Goal: Transaction & Acquisition: Subscribe to service/newsletter

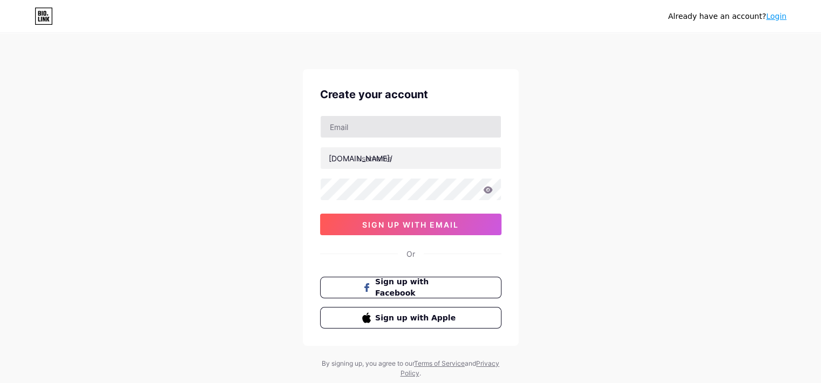
click at [390, 130] on input "text" at bounding box center [411, 127] width 180 height 22
type input "[EMAIL_ADDRESS][DOMAIN_NAME]"
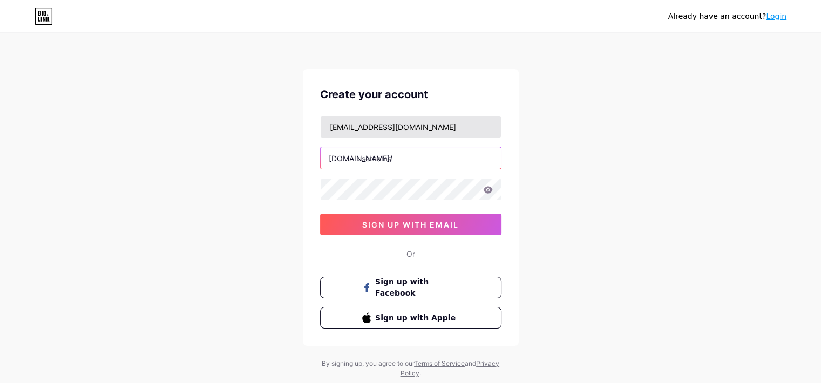
type input "camilavalencia"
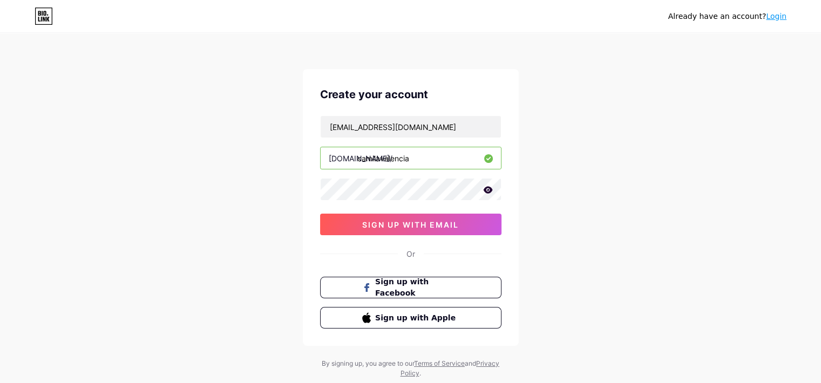
click at [486, 190] on icon at bounding box center [487, 189] width 9 height 7
click at [596, 195] on div "Already have an account? Login Create your account [EMAIL_ADDRESS][DOMAIN_NAME]…" at bounding box center [410, 206] width 821 height 413
click at [421, 223] on span "sign up with email" at bounding box center [410, 224] width 97 height 9
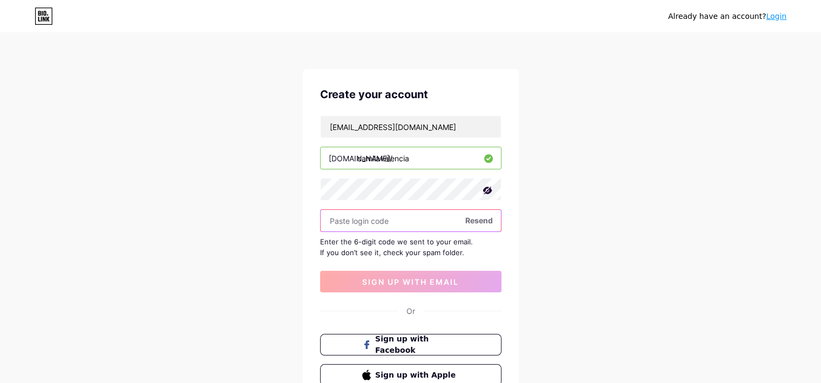
paste input "168104"
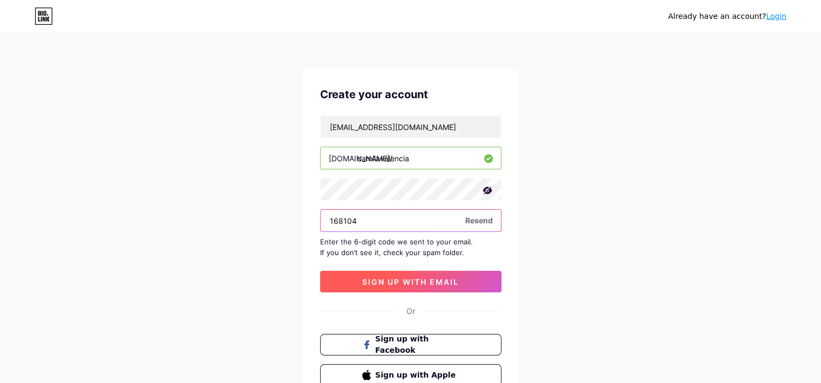
type input "168104"
click at [378, 282] on span "sign up with email" at bounding box center [410, 281] width 97 height 9
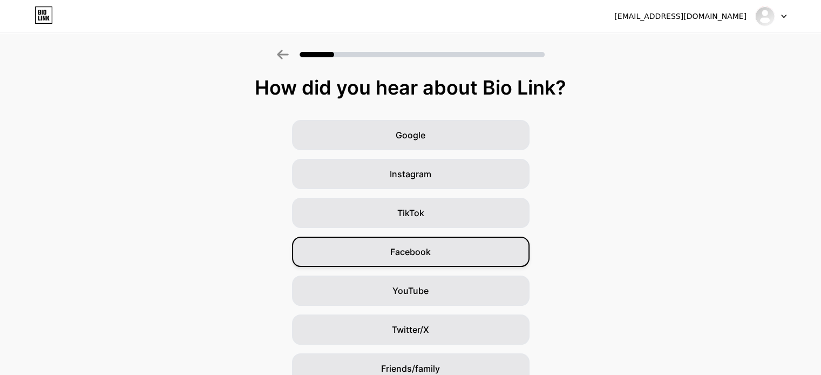
click at [430, 250] on span "Facebook" at bounding box center [410, 251] width 40 height 13
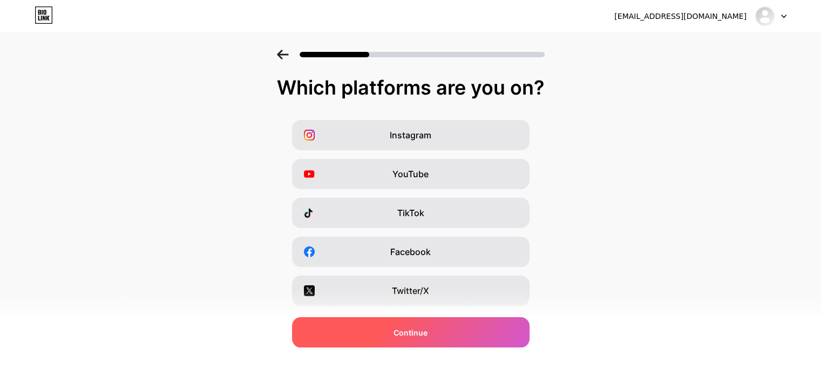
click at [425, 329] on span "Continue" at bounding box center [410, 331] width 34 height 11
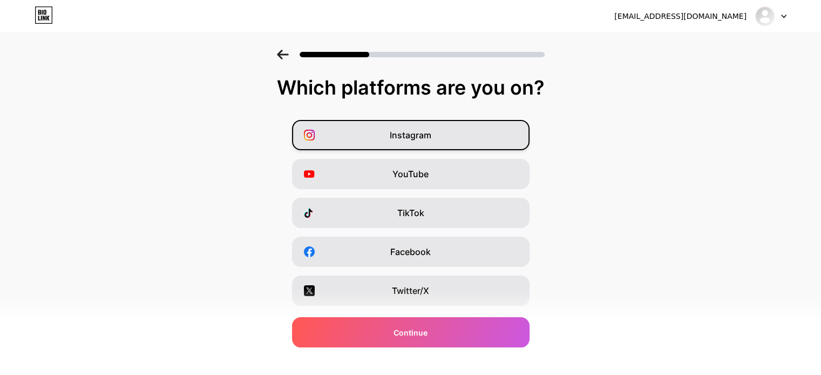
click at [431, 136] on span "Instagram" at bounding box center [411, 134] width 42 height 13
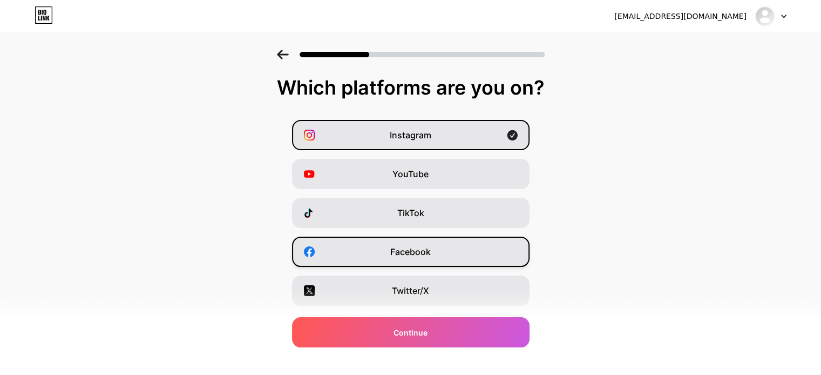
click at [423, 242] on div "Facebook" at bounding box center [410, 251] width 237 height 30
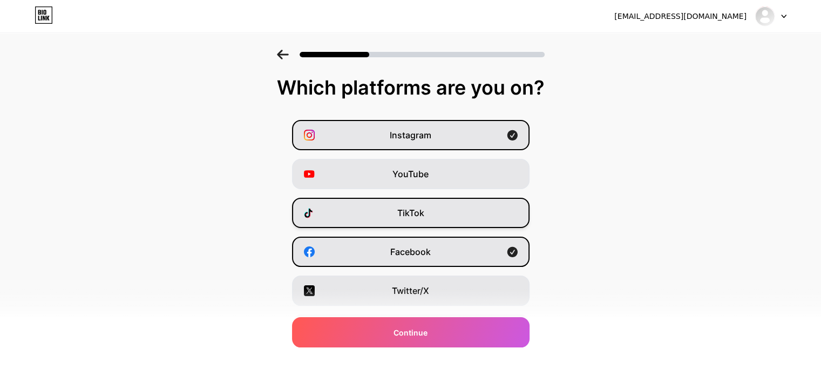
click at [424, 211] on span "TikTok" at bounding box center [410, 212] width 27 height 13
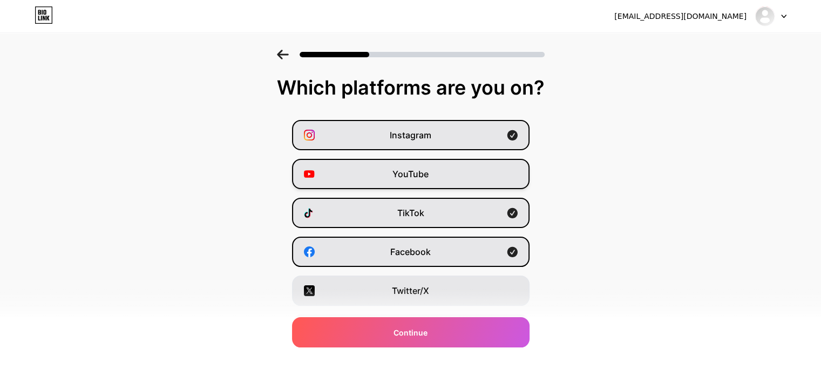
click at [428, 174] on span "YouTube" at bounding box center [410, 173] width 36 height 13
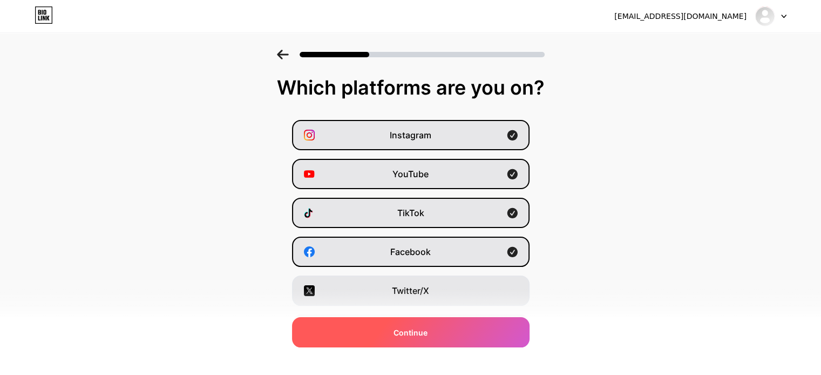
drag, startPoint x: 416, startPoint y: 294, endPoint x: 423, endPoint y: 318, distance: 25.3
click at [415, 294] on span "Twitter/X" at bounding box center [410, 290] width 37 height 13
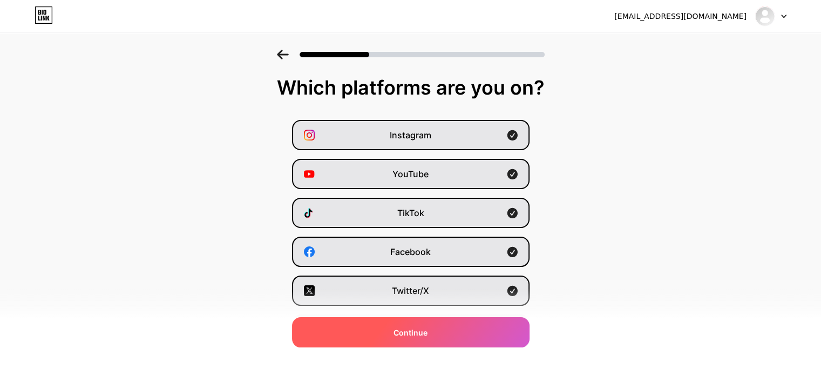
click at [425, 329] on span "Continue" at bounding box center [410, 331] width 34 height 11
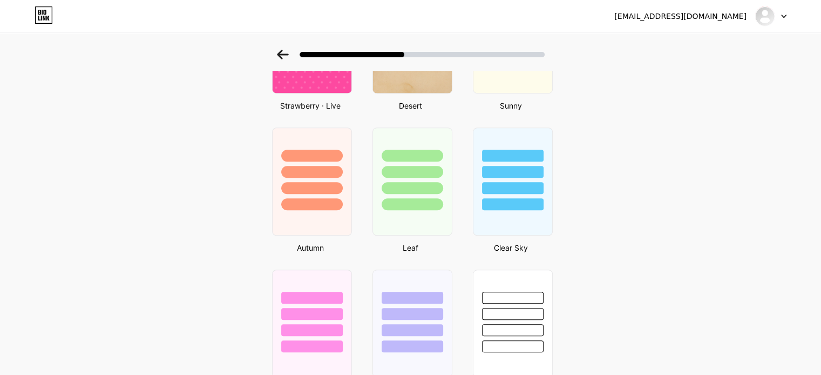
scroll to position [791, 0]
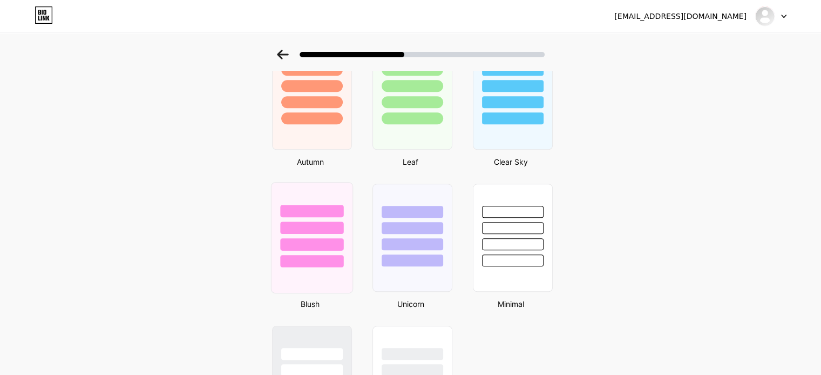
click at [327, 238] on div at bounding box center [311, 244] width 63 height 12
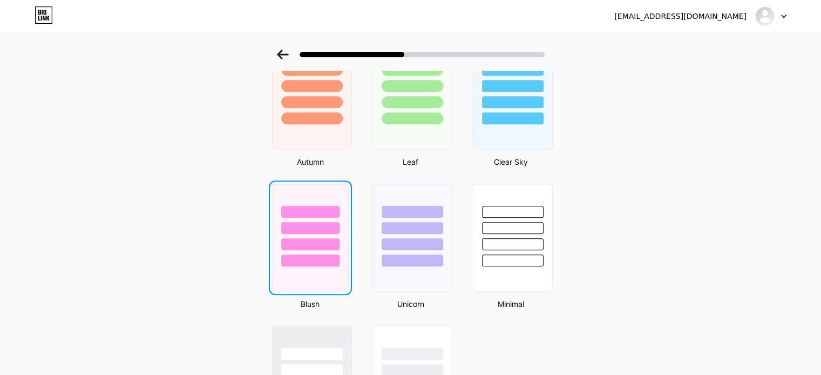
scroll to position [0, 0]
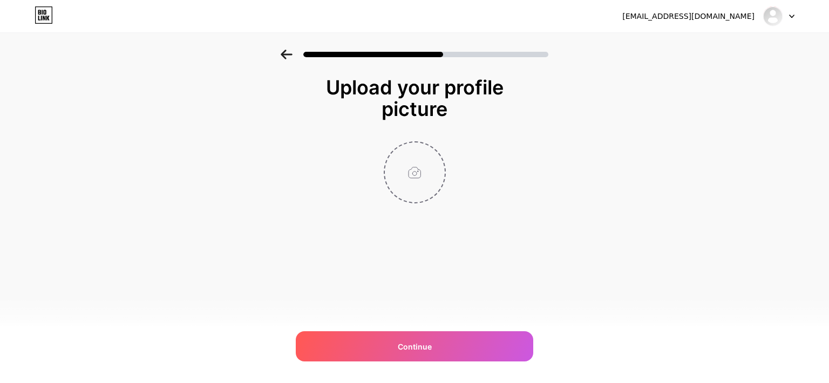
click at [425, 173] on input "file" at bounding box center [415, 172] width 60 height 60
type input "C:\fakepath\camilevalencia_542829980_18521931550031477_1355179489187683451_n.jpg"
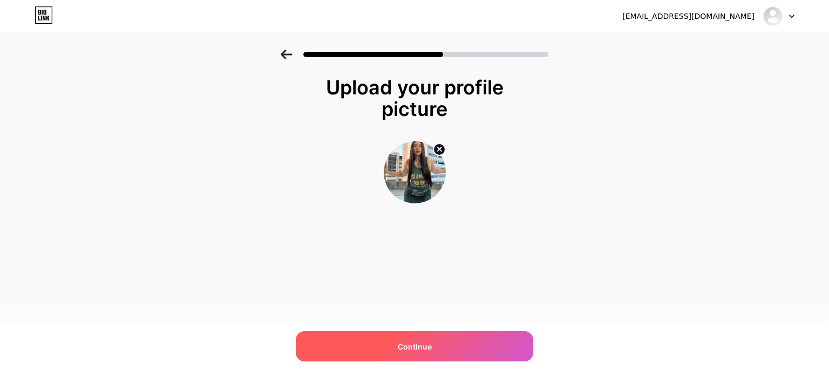
click at [417, 354] on div "Continue" at bounding box center [414, 346] width 237 height 30
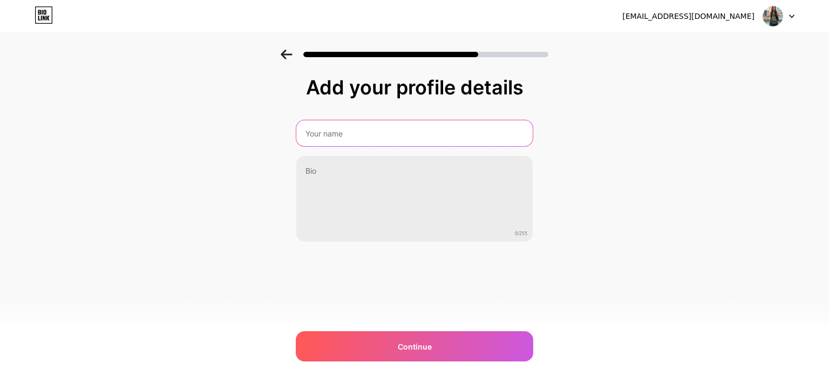
click at [336, 140] on input "text" at bounding box center [414, 133] width 236 height 26
type input "[PERSON_NAME]"
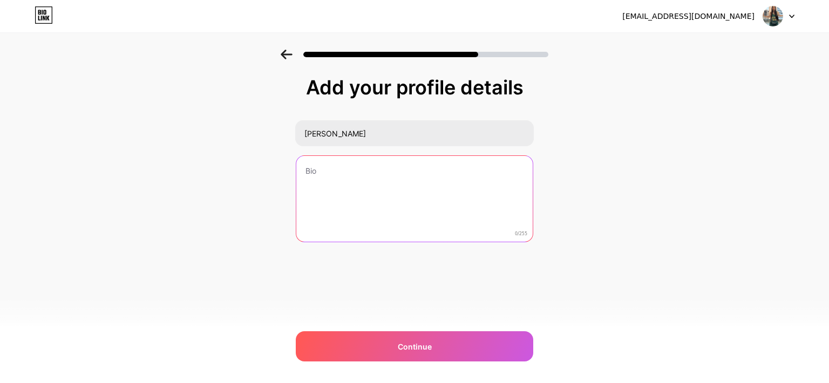
click at [339, 190] on textarea at bounding box center [414, 199] width 236 height 87
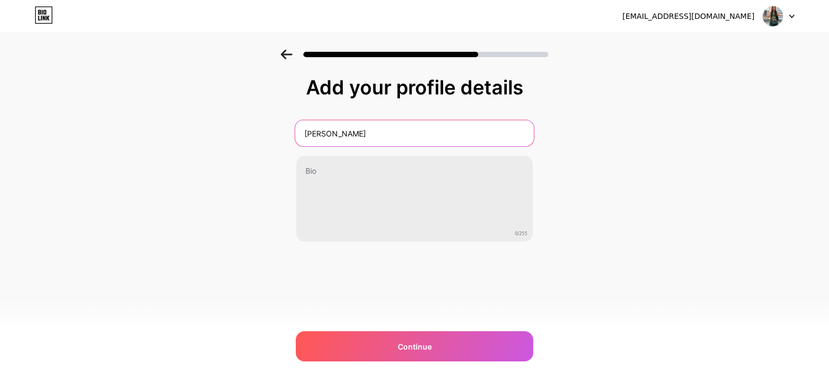
click at [371, 128] on input "[PERSON_NAME]" at bounding box center [414, 133] width 239 height 26
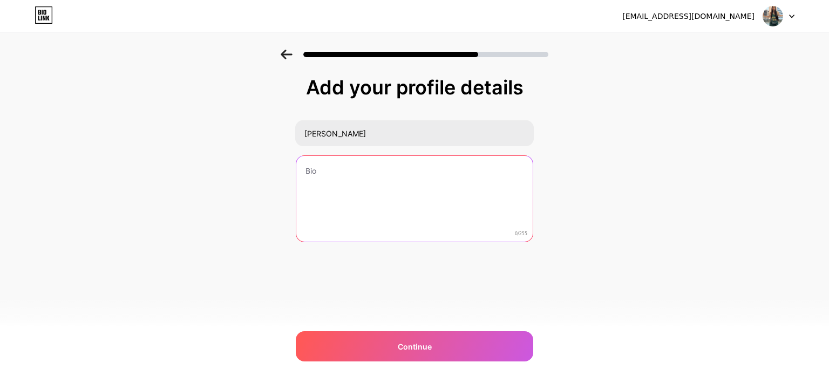
click at [342, 173] on textarea at bounding box center [414, 199] width 236 height 87
paste textarea "[PERSON_NAME]"
drag, startPoint x: 342, startPoint y: 173, endPoint x: 370, endPoint y: 178, distance: 27.9
click at [349, 175] on textarea "[PERSON_NAME][GEOGRAPHIC_DATA] Private Content" at bounding box center [414, 199] width 239 height 88
type textarea "[PERSON_NAME][GEOGRAPHIC_DATA] Private Content"
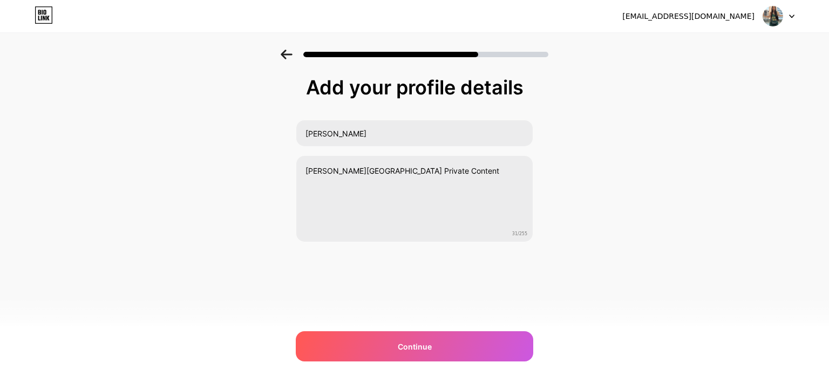
click at [338, 279] on div "Add your profile details [PERSON_NAME][GEOGRAPHIC_DATA] [PERSON_NAME][GEOGRAPHI…" at bounding box center [414, 187] width 237 height 220
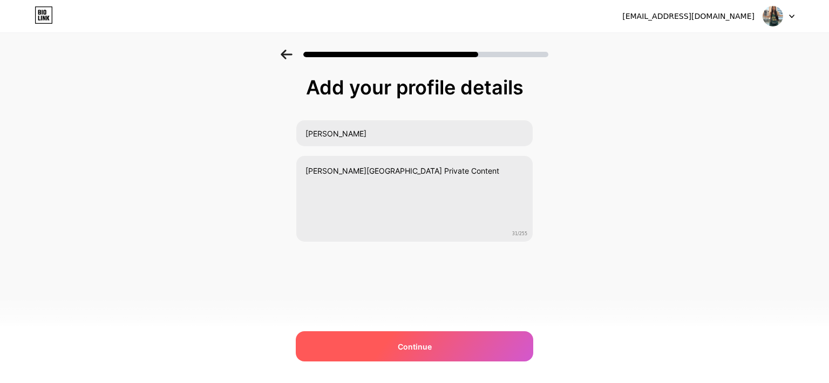
click at [418, 341] on span "Continue" at bounding box center [415, 346] width 34 height 11
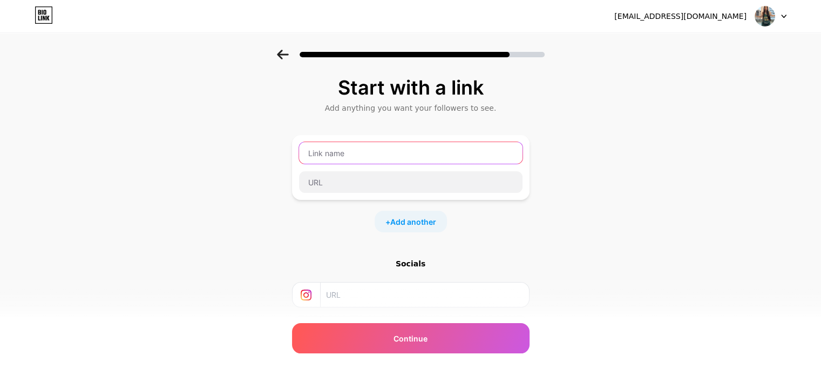
click at [368, 156] on input "text" at bounding box center [410, 153] width 223 height 22
type input "[PERSON_NAME][GEOGRAPHIC_DATA] Private Content"
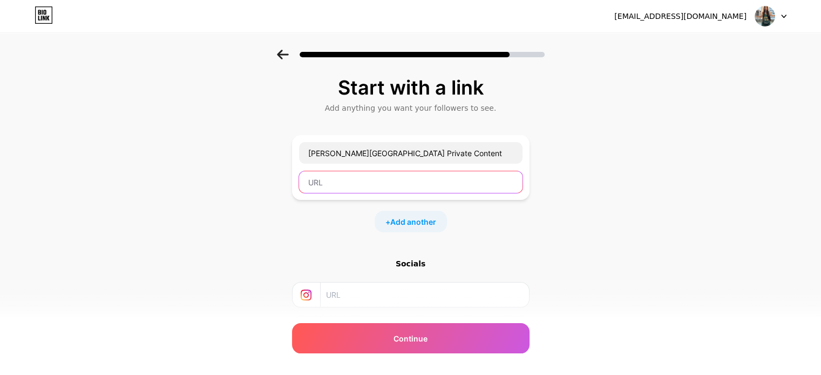
paste input "[URL][DOMAIN_NAME]"
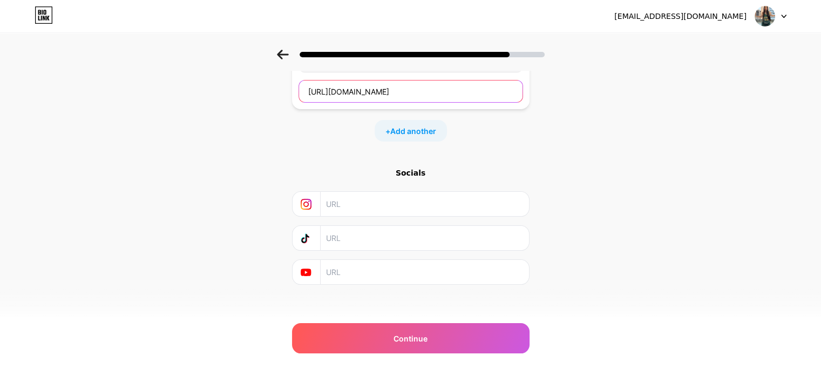
scroll to position [96, 0]
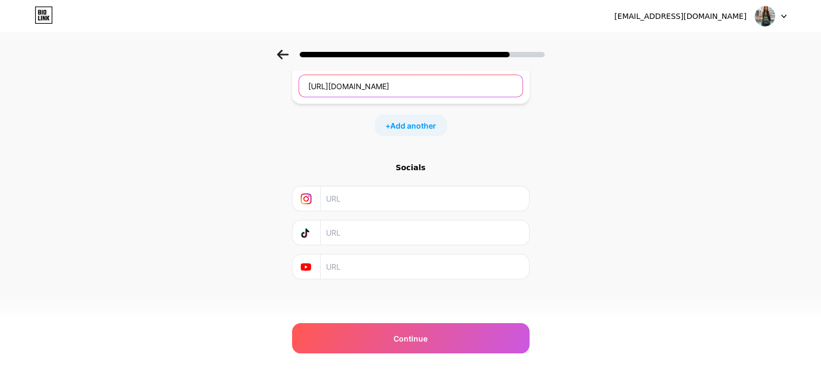
type input "[URL][DOMAIN_NAME]"
click at [370, 206] on input "text" at bounding box center [424, 198] width 196 height 24
paste input "[URL][DOMAIN_NAME]"
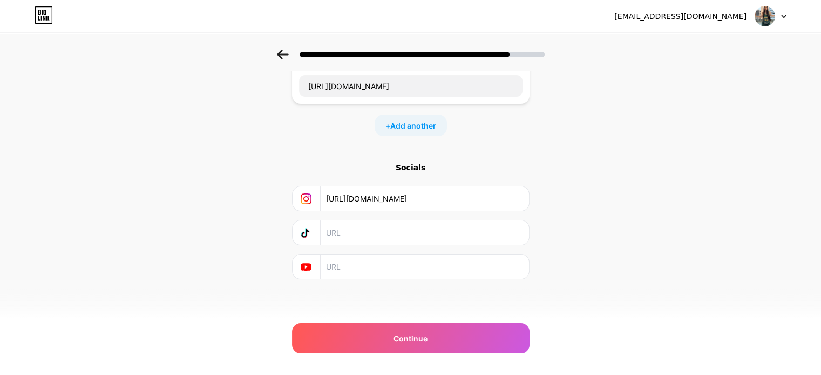
type input "[URL][DOMAIN_NAME]"
click at [390, 238] on input "text" at bounding box center [424, 232] width 196 height 24
paste input "[URL][DOMAIN_NAME]"
type input "[URL][DOMAIN_NAME]"
click at [357, 272] on input "text" at bounding box center [424, 266] width 196 height 24
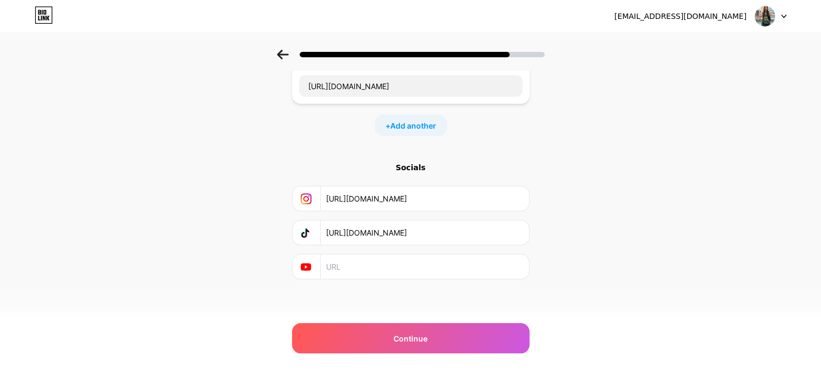
paste input "[URL][DOMAIN_NAME]"
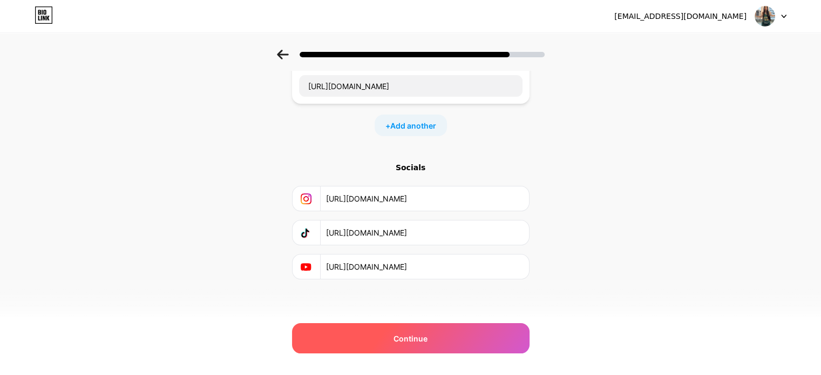
type input "[URL][DOMAIN_NAME]"
click at [402, 339] on span "Continue" at bounding box center [410, 337] width 34 height 11
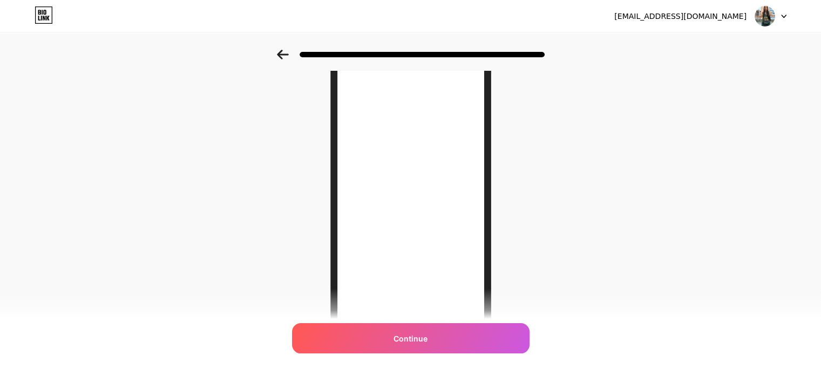
scroll to position [144, 0]
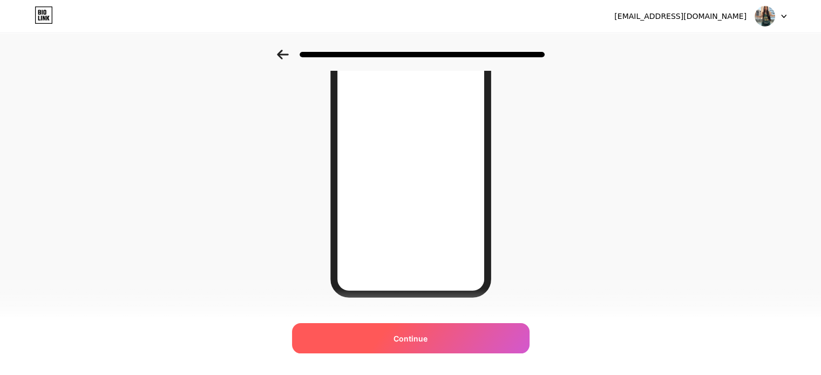
click at [419, 337] on span "Continue" at bounding box center [410, 337] width 34 height 11
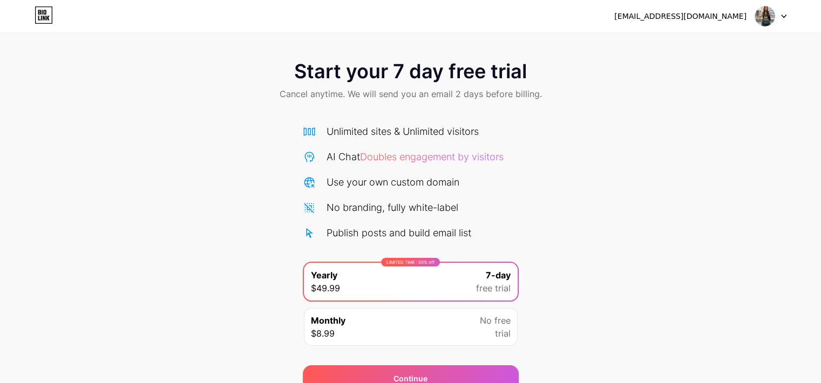
scroll to position [51, 0]
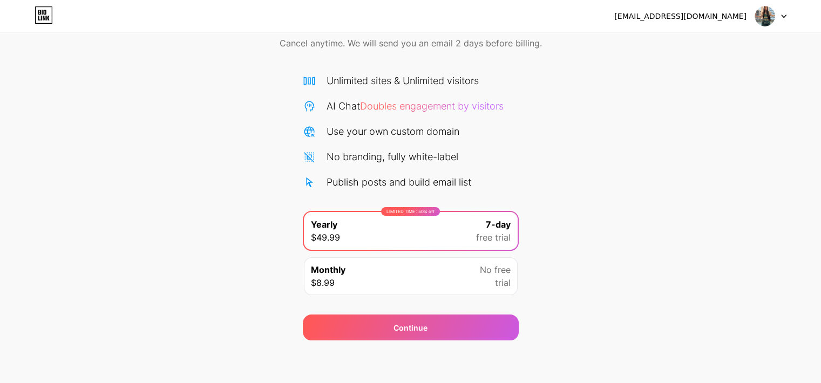
click at [367, 275] on div "Monthly $8.99 No free trial" at bounding box center [411, 276] width 214 height 38
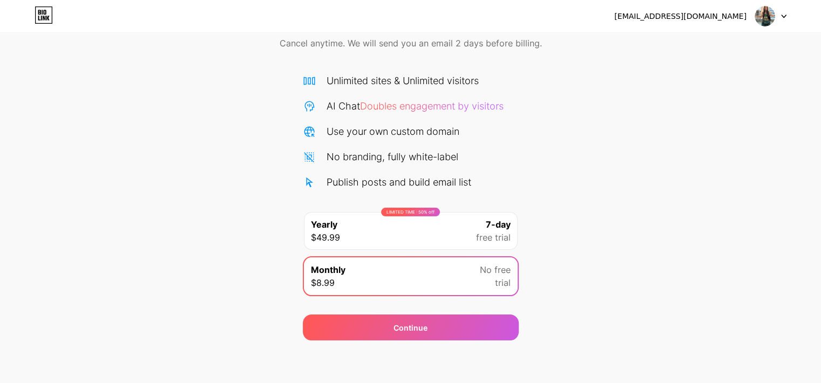
click at [521, 296] on div "Start your 7 day free trial Cancel anytime. We will send you an email 2 days be…" at bounding box center [410, 170] width 821 height 342
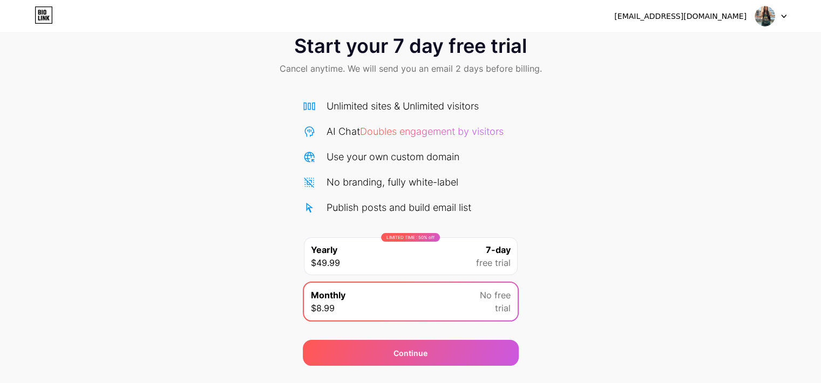
scroll to position [0, 0]
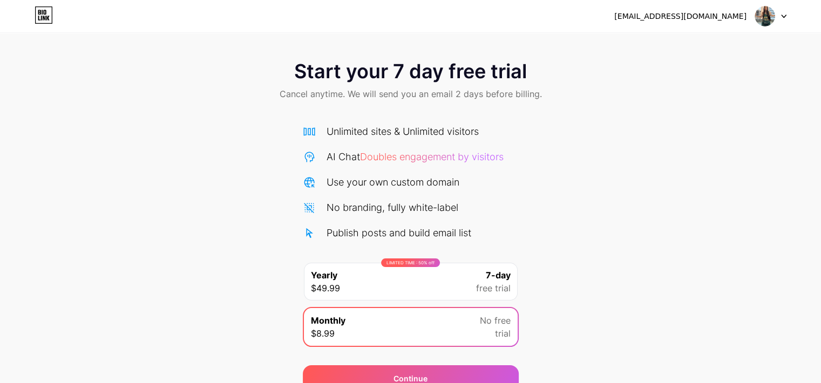
click at [591, 107] on div "Start your 7 day free trial Cancel anytime. We will send you an email 2 days be…" at bounding box center [410, 82] width 821 height 64
click at [722, 77] on div "Start your 7 day free trial Cancel anytime. We will send you an email 2 days be…" at bounding box center [410, 82] width 821 height 64
drag, startPoint x: 747, startPoint y: 143, endPoint x: 660, endPoint y: 44, distance: 131.5
click at [747, 144] on div "Start your 7 day free trial Cancel anytime. We will send you an email 2 days be…" at bounding box center [410, 221] width 821 height 342
